Goal: Information Seeking & Learning: Understand process/instructions

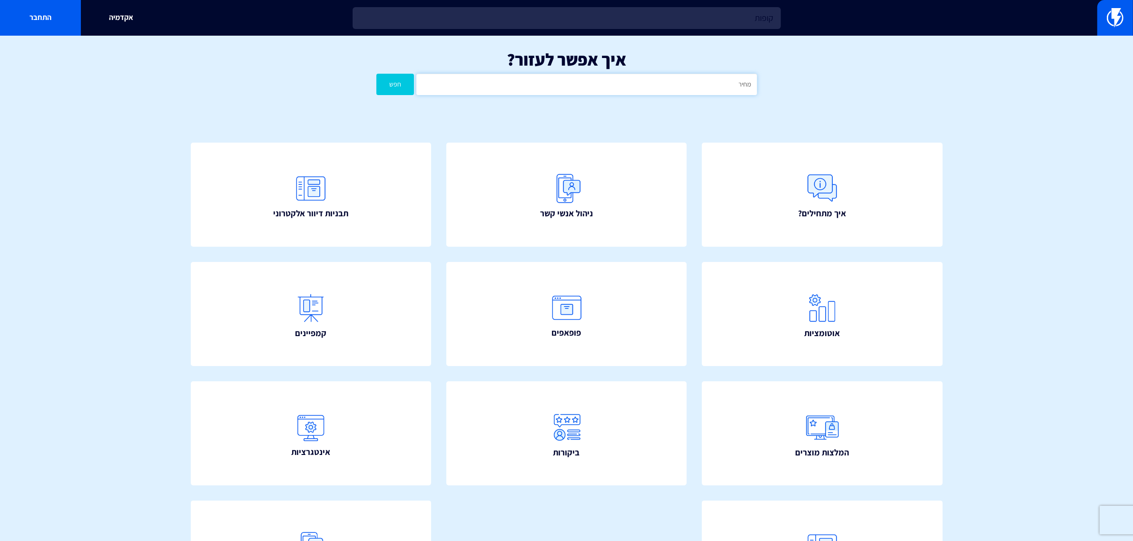
click at [636, 86] on input "מחיר" at bounding box center [586, 84] width 340 height 21
type input "טיימר"
click at [392, 93] on button "חפש" at bounding box center [395, 84] width 38 height 21
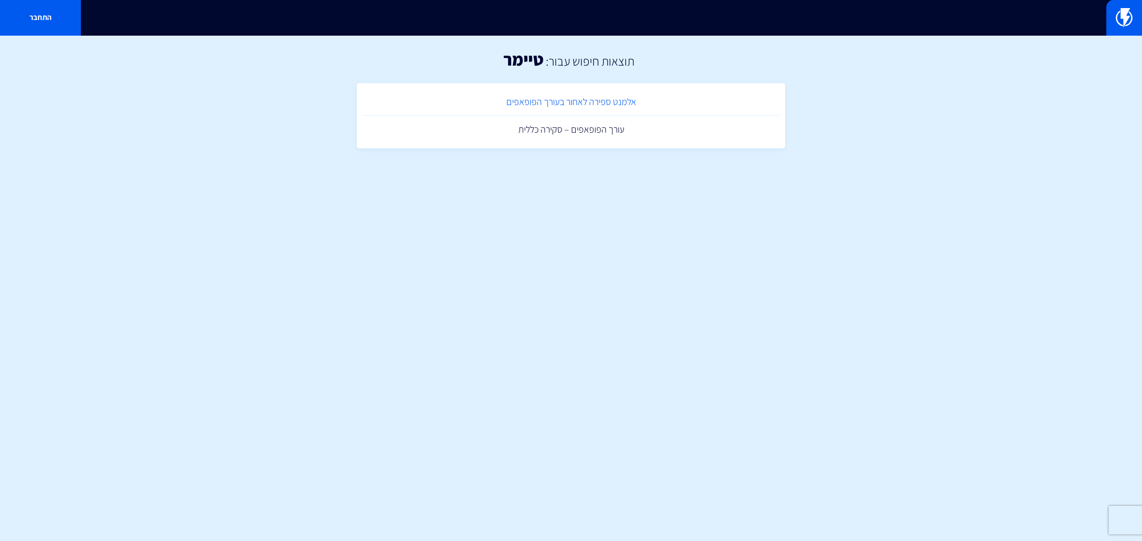
click at [576, 108] on link "אלמנט ספירה לאחור בעורך הפופאפים" at bounding box center [571, 102] width 419 height 28
